Goal: Task Accomplishment & Management: Manage account settings

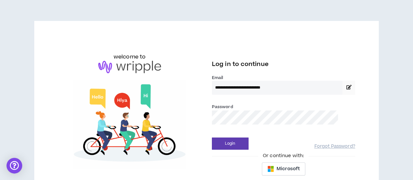
click at [212, 137] on button "Login" at bounding box center [230, 143] width 37 height 12
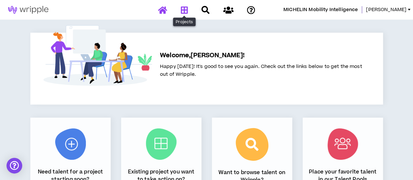
click at [183, 9] on icon at bounding box center [183, 10] width 7 height 8
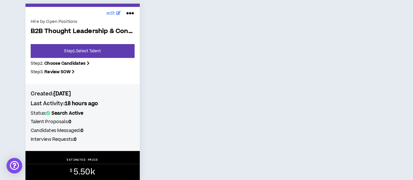
scroll to position [131, 0]
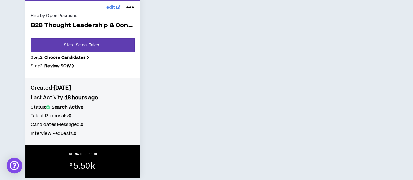
click at [72, 62] on div "Hire by Open Positions B2B Thought Leadership & Content Creator Step 1 . Select…" at bounding box center [83, 42] width 104 height 63
click at [49, 66] on b "Review SOW" at bounding box center [57, 66] width 26 height 6
click at [112, 7] on span "edit" at bounding box center [110, 7] width 9 height 7
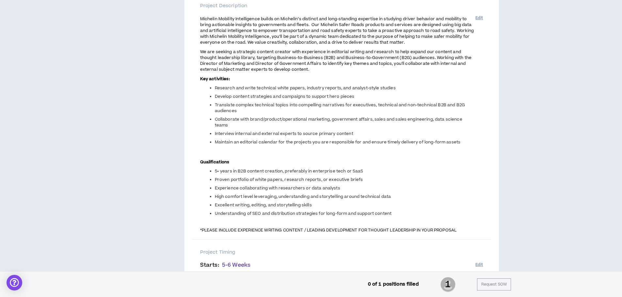
scroll to position [131, 0]
